Goal: Download file/media

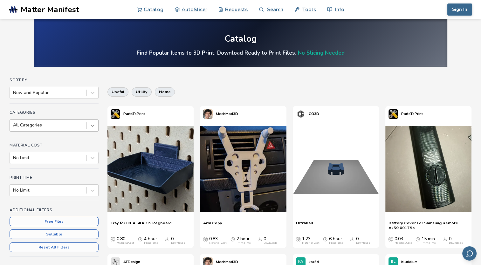
click at [90, 125] on icon at bounding box center [92, 125] width 6 height 6
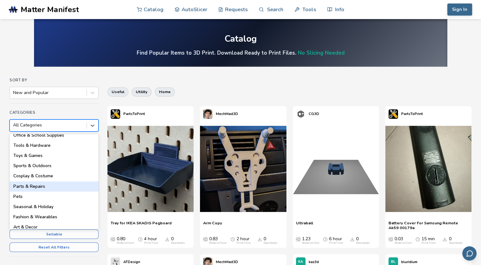
scroll to position [67, 0]
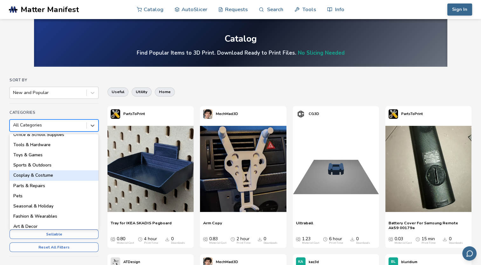
click at [31, 177] on div "Cosplay & Costume" at bounding box center [54, 176] width 89 height 10
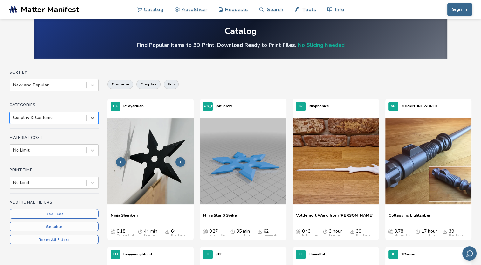
scroll to position [5, 0]
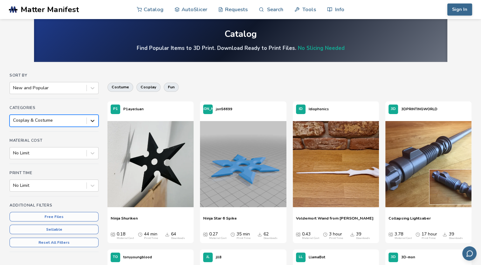
click at [93, 123] on icon at bounding box center [92, 121] width 6 height 6
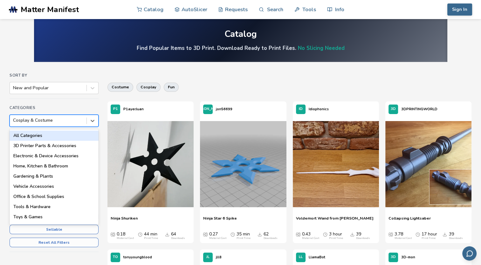
click at [64, 134] on div "All Categories" at bounding box center [54, 136] width 89 height 10
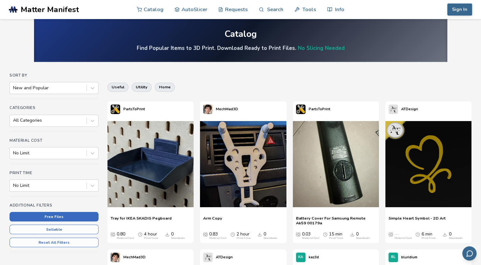
click at [53, 213] on button "Free Files" at bounding box center [54, 217] width 89 height 10
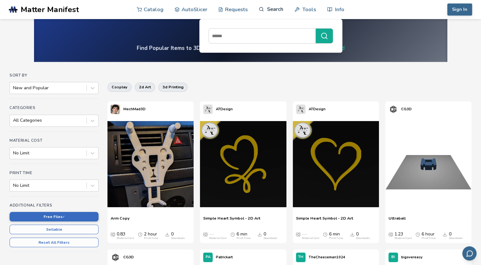
click at [264, 8] on link "Search" at bounding box center [271, 9] width 24 height 19
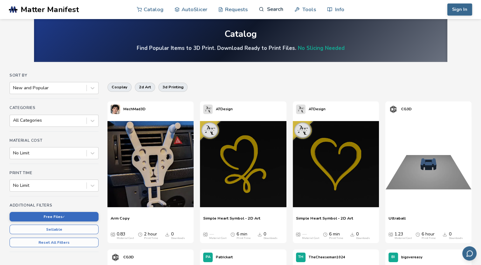
click at [264, 8] on link "Search" at bounding box center [271, 9] width 24 height 19
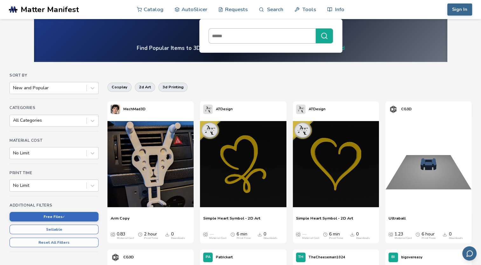
click at [236, 34] on input at bounding box center [261, 35] width 104 height 11
type input "**********"
click at [316, 29] on button "**********" at bounding box center [324, 36] width 17 height 15
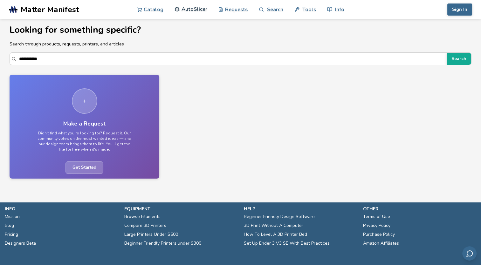
click at [194, 12] on link "AutoSlicer" at bounding box center [191, 9] width 33 height 19
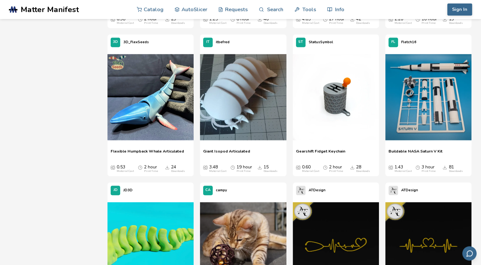
scroll to position [958, 0]
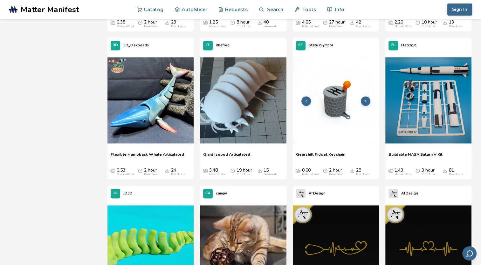
click at [335, 108] on img at bounding box center [336, 100] width 86 height 86
